Goal: Find specific page/section: Find specific page/section

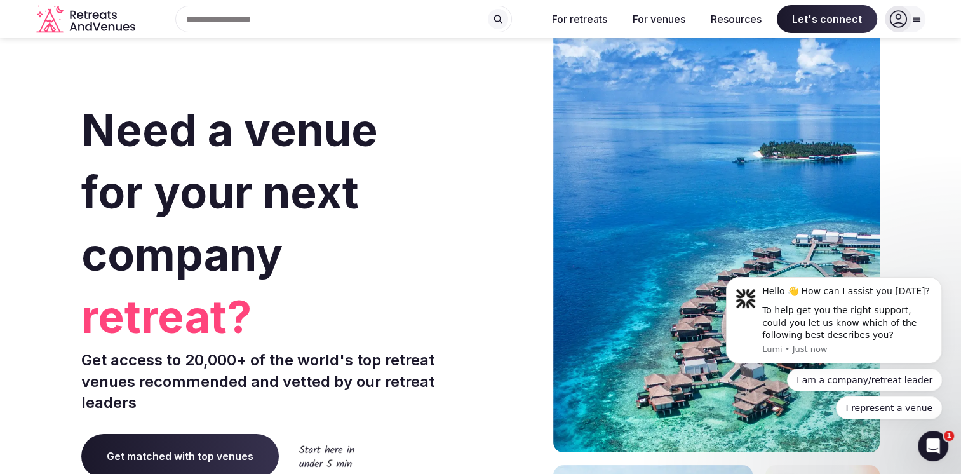
click at [252, 17] on div "Search Popular Destinations [GEOGRAPHIC_DATA], [GEOGRAPHIC_DATA] [GEOGRAPHIC_DA…" at bounding box center [338, 19] width 396 height 27
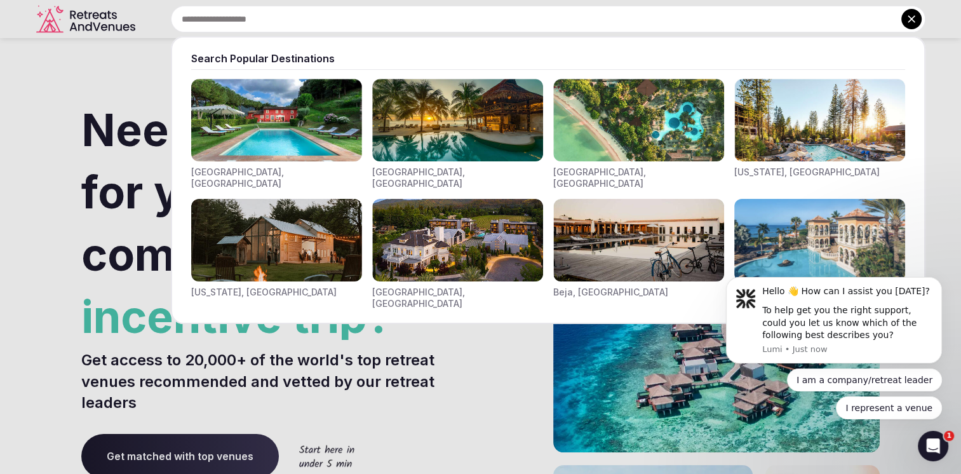
click at [249, 17] on input "text" at bounding box center [548, 19] width 755 height 27
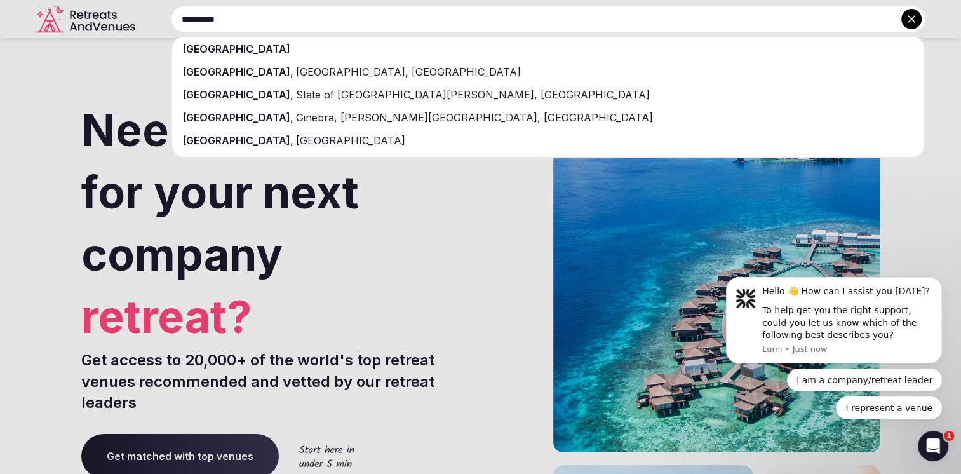
type input "**********"
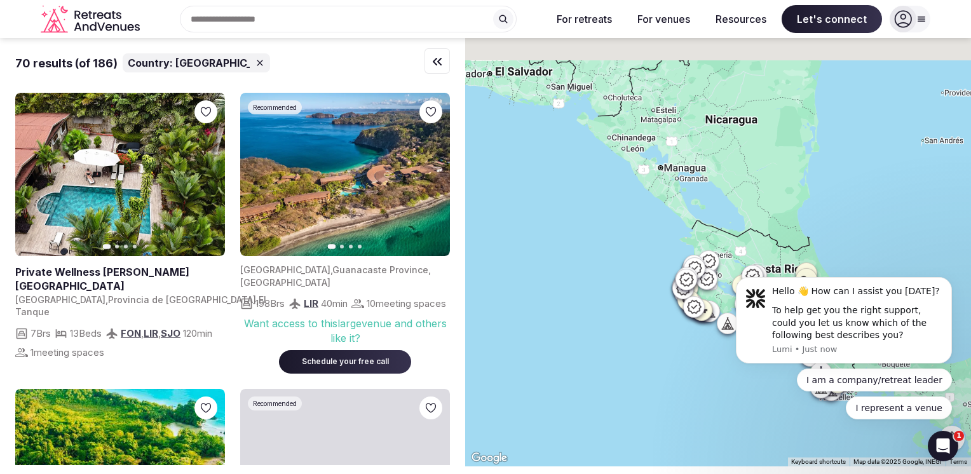
drag, startPoint x: 717, startPoint y: 184, endPoint x: 649, endPoint y: 320, distance: 151.4
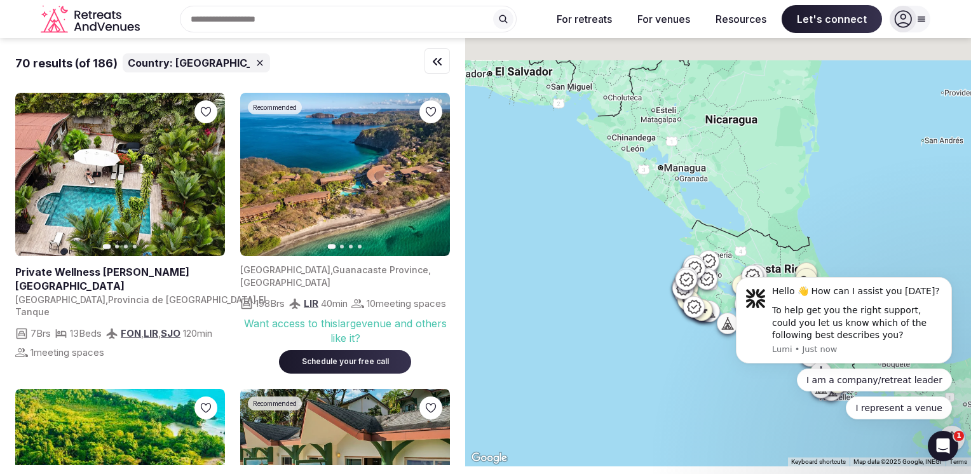
click at [649, 321] on div at bounding box center [718, 252] width 506 height 428
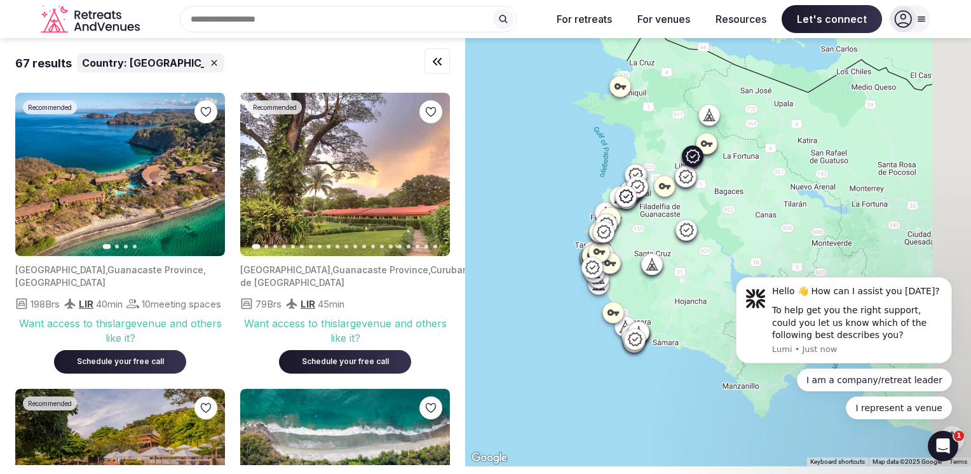
drag, startPoint x: 644, startPoint y: 262, endPoint x: 419, endPoint y: 133, distance: 259.2
click at [419, 133] on div "67 results Country: [GEOGRAPHIC_DATA] Recommended Previous slide Next slide [GE…" at bounding box center [485, 252] width 971 height 428
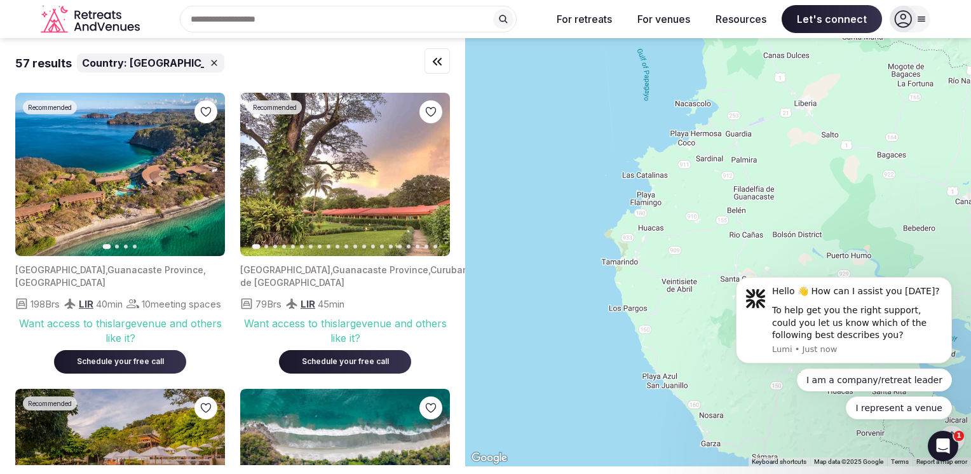
drag, startPoint x: 544, startPoint y: 212, endPoint x: 475, endPoint y: 136, distance: 103.0
click at [475, 136] on div at bounding box center [718, 252] width 506 height 428
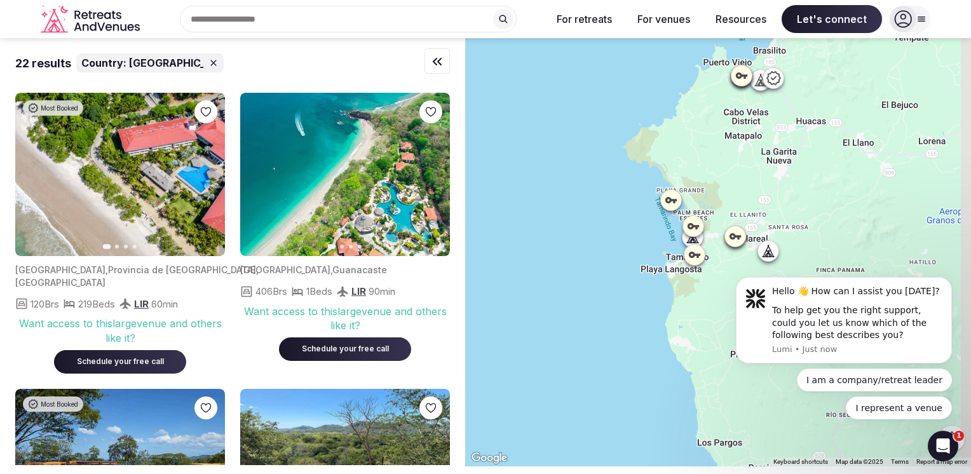
drag, startPoint x: 696, startPoint y: 347, endPoint x: 532, endPoint y: 198, distance: 222.6
click at [528, 128] on div at bounding box center [718, 252] width 506 height 428
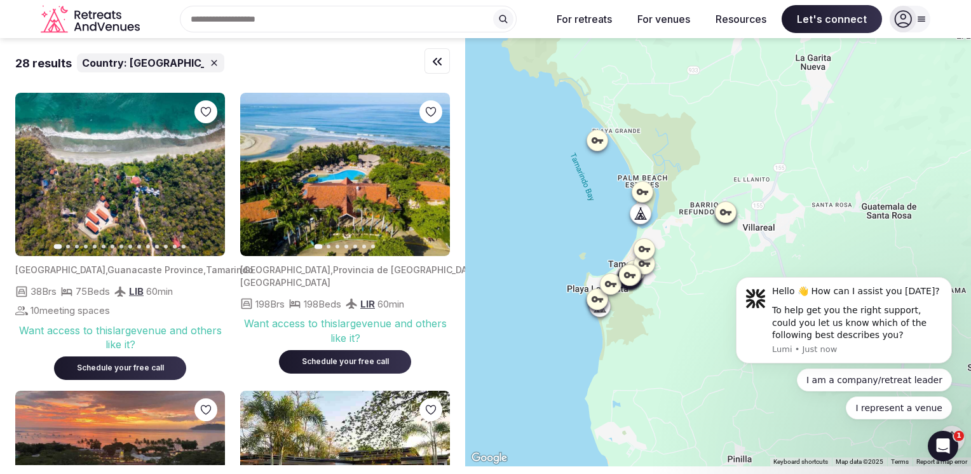
drag, startPoint x: 651, startPoint y: 241, endPoint x: 468, endPoint y: 203, distance: 186.7
click at [468, 203] on div "28 results Country: [GEOGRAPHIC_DATA] Previous slide Next slide [GEOGRAPHIC_DAT…" at bounding box center [485, 252] width 971 height 428
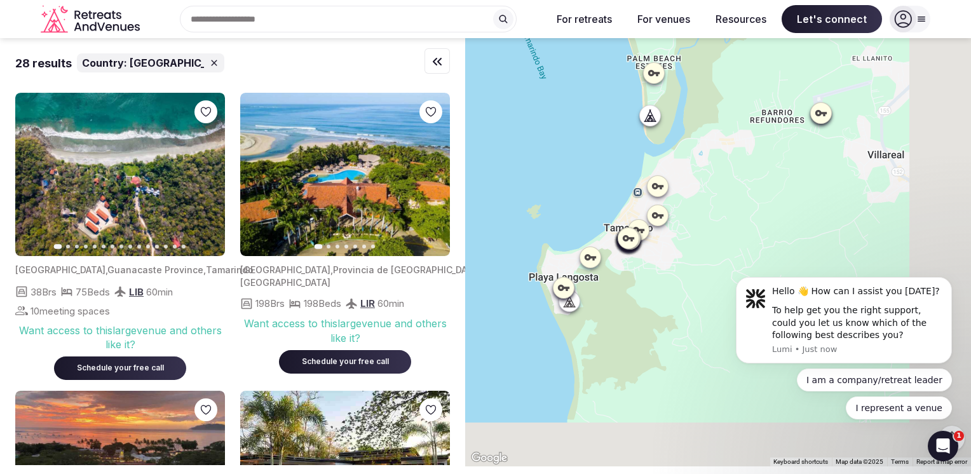
drag, startPoint x: 612, startPoint y: 248, endPoint x: 483, endPoint y: 100, distance: 196.2
click at [483, 100] on div at bounding box center [718, 252] width 506 height 428
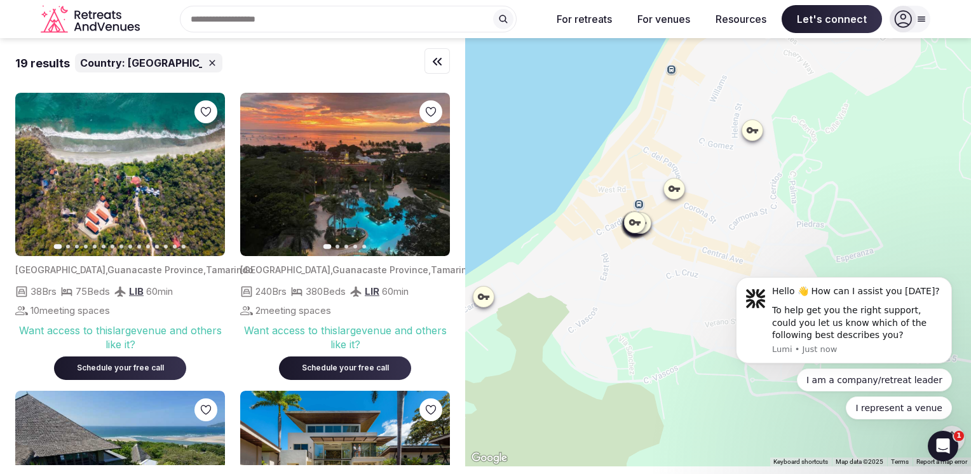
click at [680, 189] on icon at bounding box center [673, 188] width 11 height 6
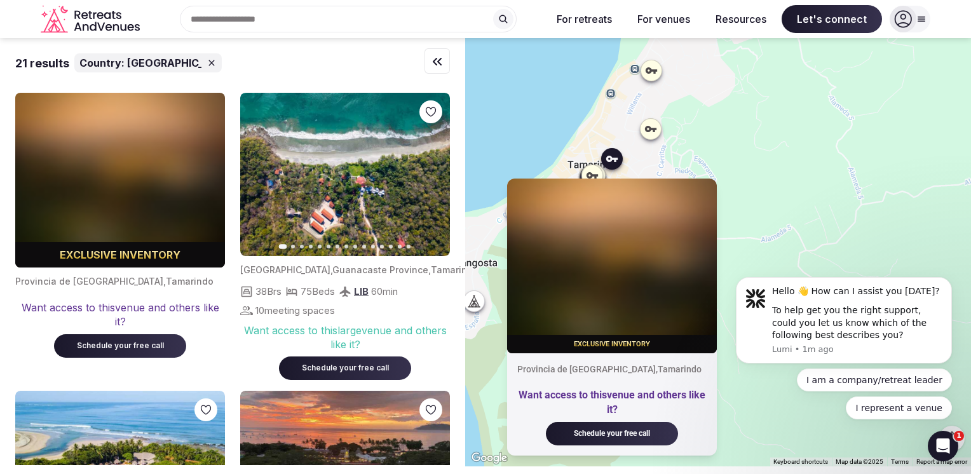
click at [656, 130] on icon at bounding box center [650, 129] width 11 height 6
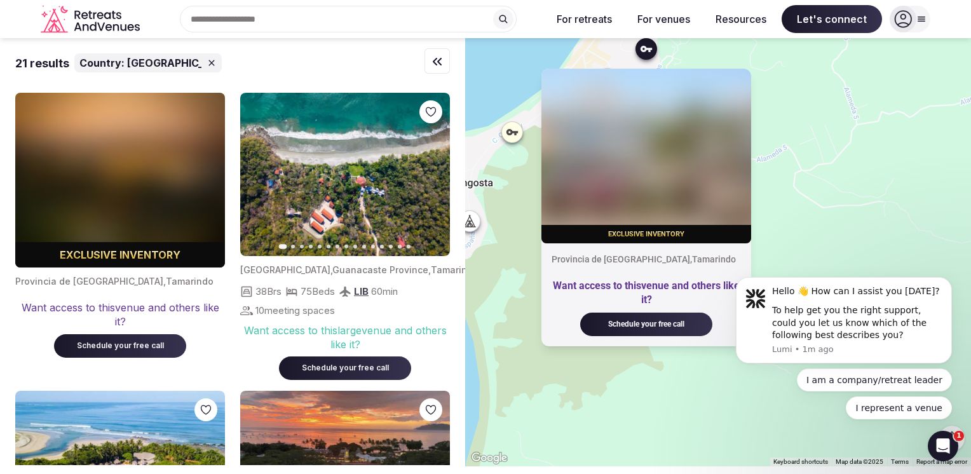
drag, startPoint x: 793, startPoint y: 127, endPoint x: 788, endPoint y: 46, distance: 81.5
click at [788, 46] on div "Exclusive inventory [GEOGRAPHIC_DATA] , Tamarindo Want access to this venue and…" at bounding box center [718, 252] width 506 height 428
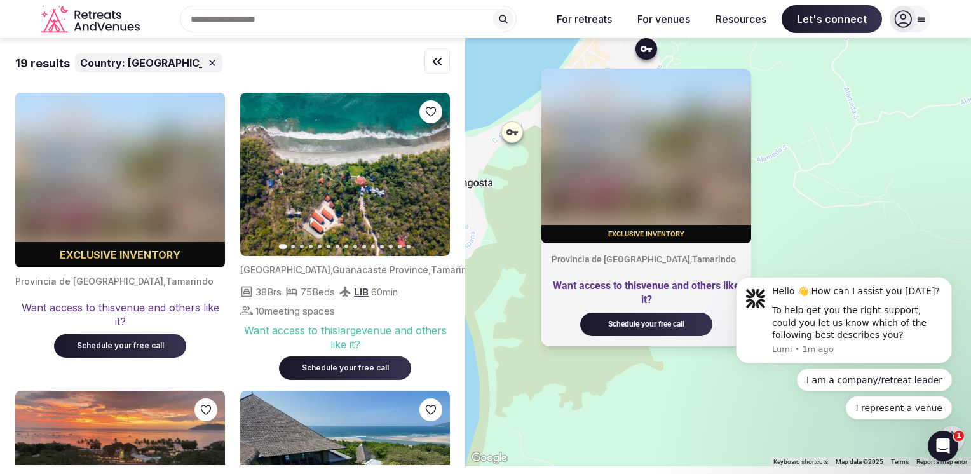
click at [509, 306] on div "Exclusive inventory [GEOGRAPHIC_DATA] , Tamarindo Want access to this venue and…" at bounding box center [718, 252] width 506 height 428
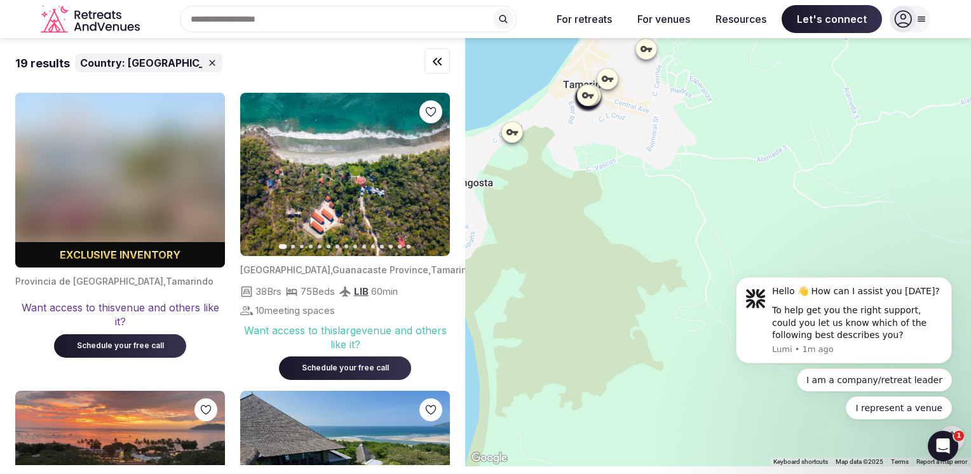
click at [589, 97] on icon at bounding box center [587, 95] width 11 height 6
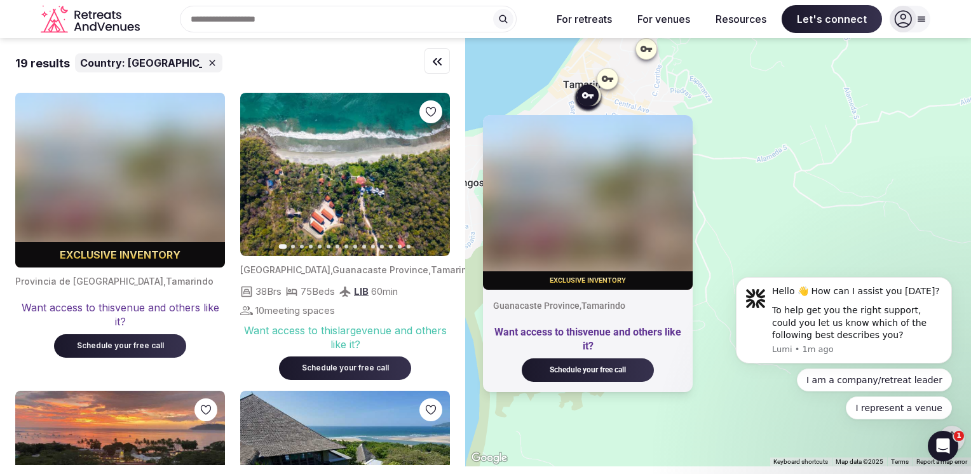
click at [723, 116] on div "Exclusive inventory [GEOGRAPHIC_DATA] , [PERSON_NAME] Want access to this venue…" at bounding box center [718, 252] width 506 height 428
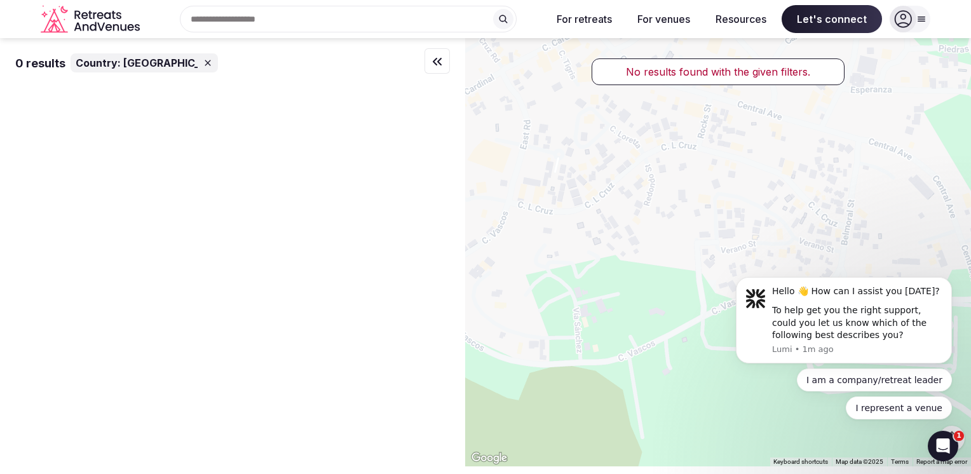
drag, startPoint x: 542, startPoint y: 128, endPoint x: 686, endPoint y: 283, distance: 211.3
click at [683, 280] on div at bounding box center [718, 252] width 506 height 428
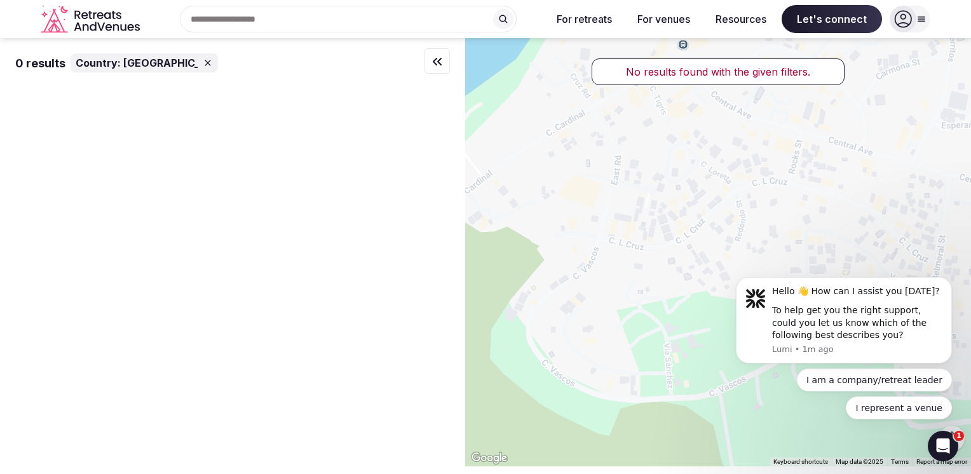
drag, startPoint x: 1403, startPoint y: 492, endPoint x: 733, endPoint y: 294, distance: 698.2
